Goal: Transaction & Acquisition: Purchase product/service

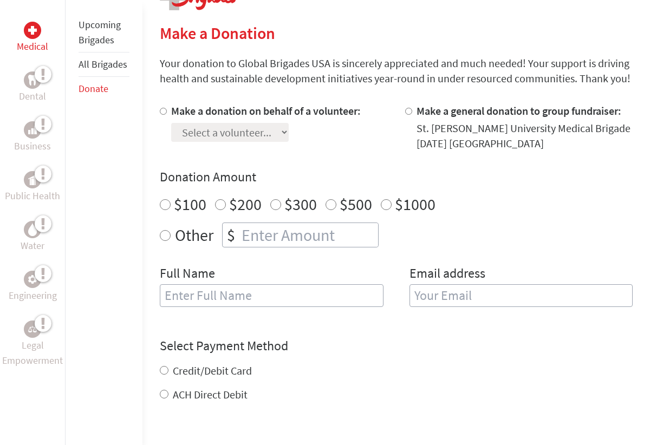
scroll to position [238, 0]
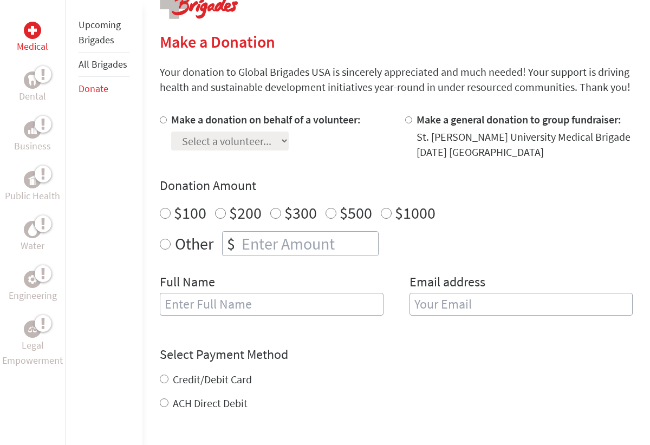
click at [160, 120] on input "Make a donation on behalf of a volunteer:" at bounding box center [163, 119] width 7 height 7
radio input "true"
click at [289, 140] on select "Select a volunteer... [PERSON_NAME] [PERSON_NAME] [PERSON_NAME] [PERSON_NAME] […" at bounding box center [230, 141] width 118 height 19
click at [407, 120] on input "Make a general donation to group fundraiser:" at bounding box center [408, 119] width 7 height 7
radio input "true"
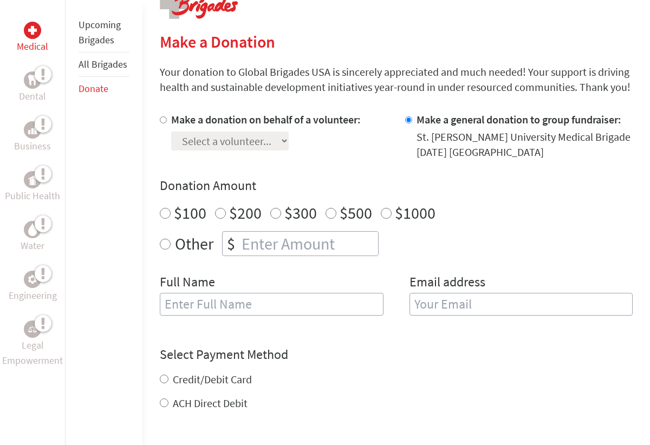
click at [407, 120] on input "Make a general donation to group fundraiser:" at bounding box center [408, 119] width 7 height 7
click at [161, 215] on input "$100" at bounding box center [165, 213] width 11 height 11
radio input "true"
click at [171, 307] on input "text" at bounding box center [271, 304] width 223 height 23
type input "[PERSON_NAME]"
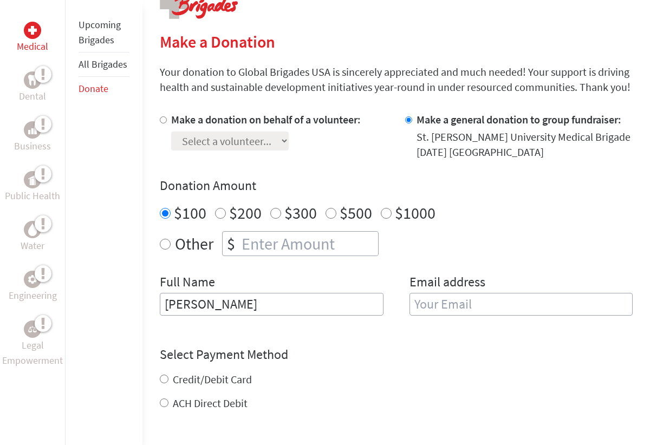
click at [429, 308] on input "email" at bounding box center [521, 304] width 223 height 23
type input "[EMAIL_ADDRESS][DOMAIN_NAME]"
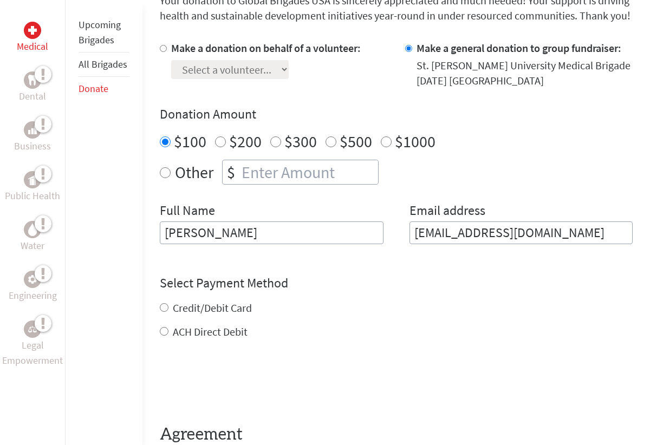
scroll to position [312, 0]
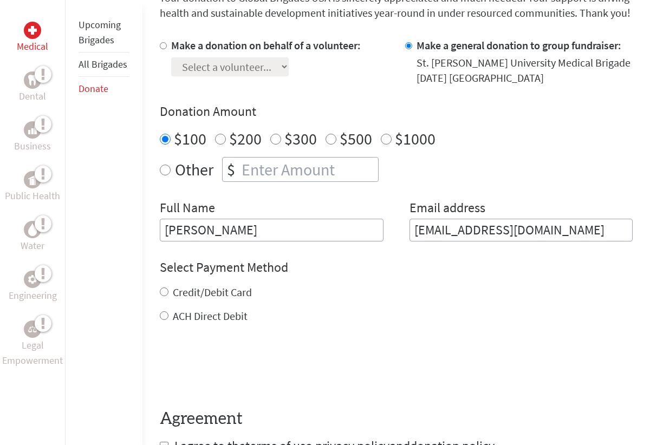
click at [162, 306] on div "Credit/Debit Card ACH Direct Debit" at bounding box center [396, 304] width 473 height 39
click at [164, 292] on input "Credit/Debit Card" at bounding box center [164, 292] width 9 height 9
radio input "true"
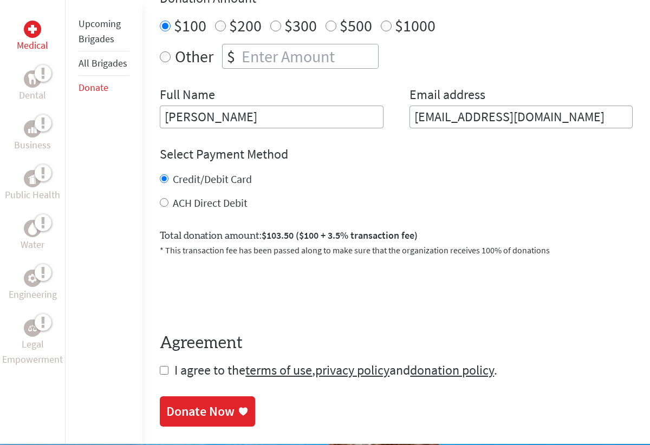
scroll to position [427, 0]
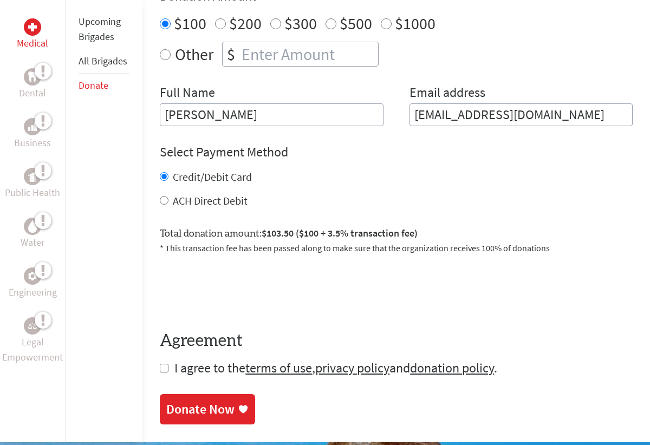
click at [161, 368] on input "checkbox" at bounding box center [164, 368] width 9 height 9
checkbox input "true"
click at [192, 408] on div "Donate Now" at bounding box center [200, 410] width 68 height 17
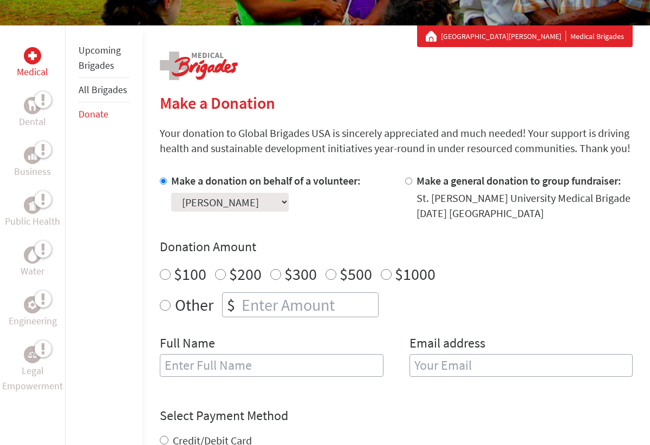
scroll to position [180, 0]
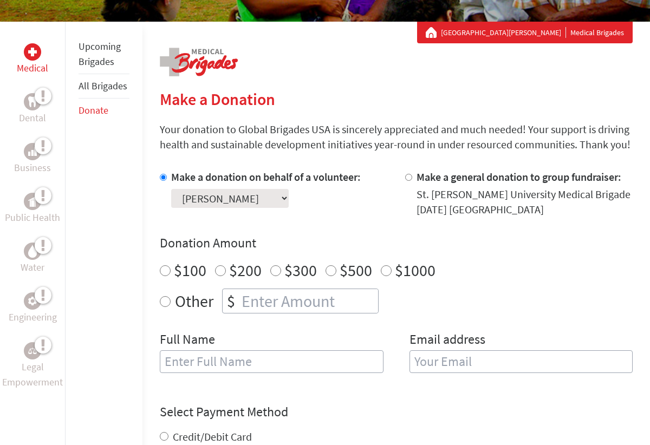
click at [216, 271] on input "$200" at bounding box center [220, 270] width 11 height 11
radio input "true"
click at [218, 362] on input "text" at bounding box center [271, 362] width 223 height 23
click at [218, 362] on input "k" at bounding box center [271, 362] width 223 height 23
type input "k"
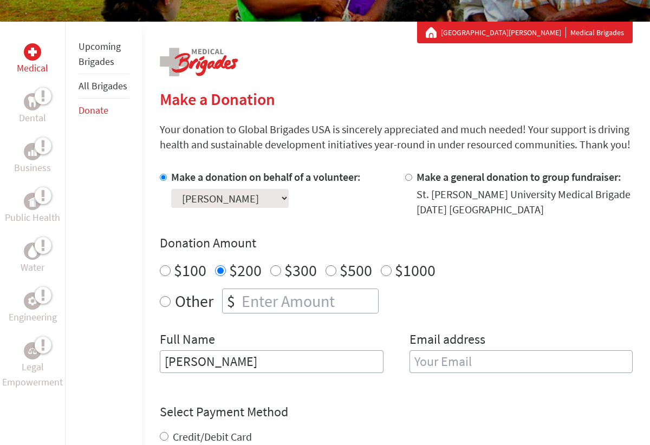
type input "Kevin Emge"
click at [430, 354] on input "email" at bounding box center [521, 362] width 223 height 23
type input "[EMAIL_ADDRESS][DOMAIN_NAME]"
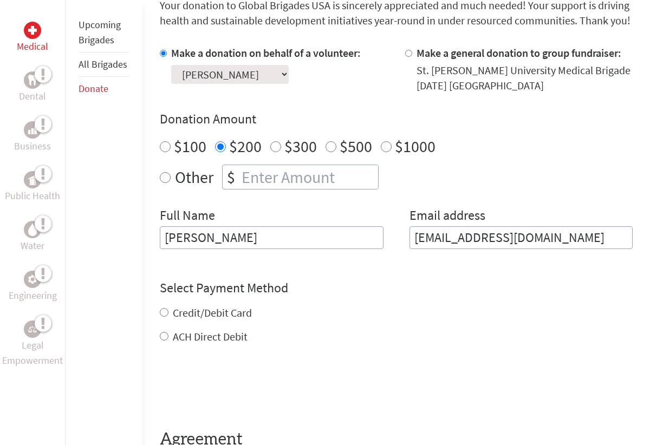
scroll to position [316, 0]
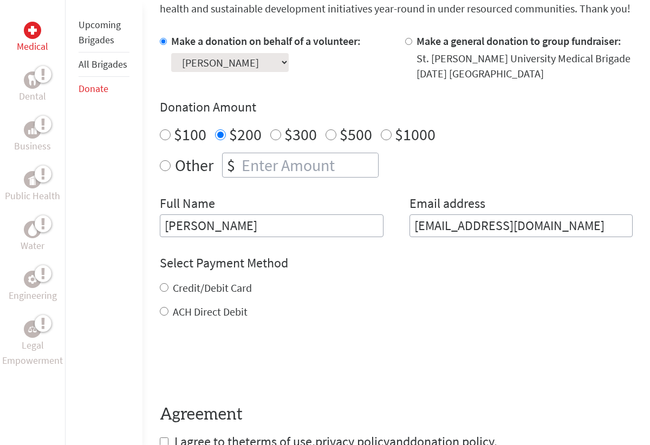
click at [163, 302] on div "Credit/Debit Card ACH Direct Debit" at bounding box center [396, 300] width 473 height 39
click at [164, 289] on input "Credit/Debit Card" at bounding box center [164, 287] width 9 height 9
radio input "true"
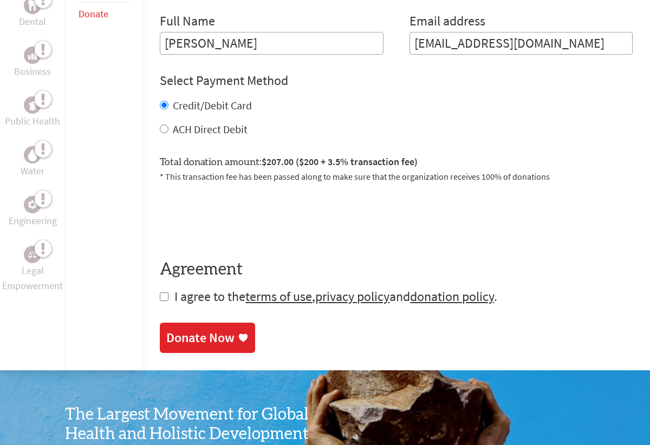
scroll to position [501, 0]
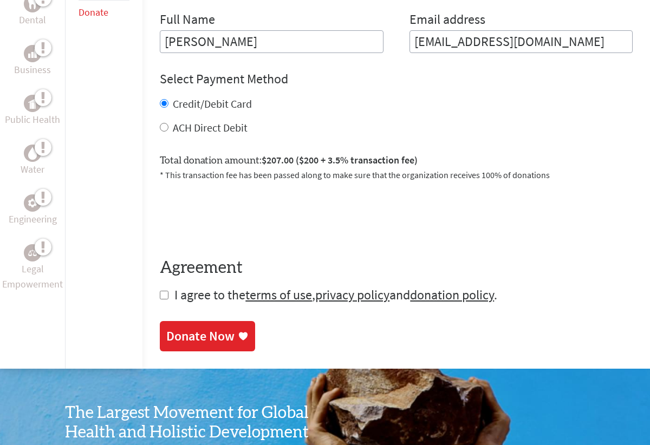
click at [163, 296] on input "checkbox" at bounding box center [164, 295] width 9 height 9
checkbox input "true"
click at [202, 336] on div "Donate Now" at bounding box center [200, 337] width 68 height 17
